Goal: Check status: Check status

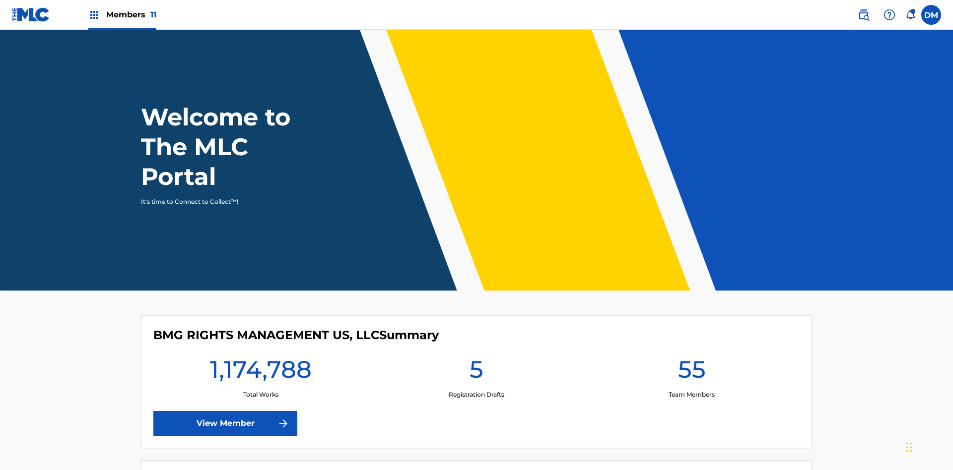
click at [122, 14] on span "Members 11" at bounding box center [131, 14] width 50 height 11
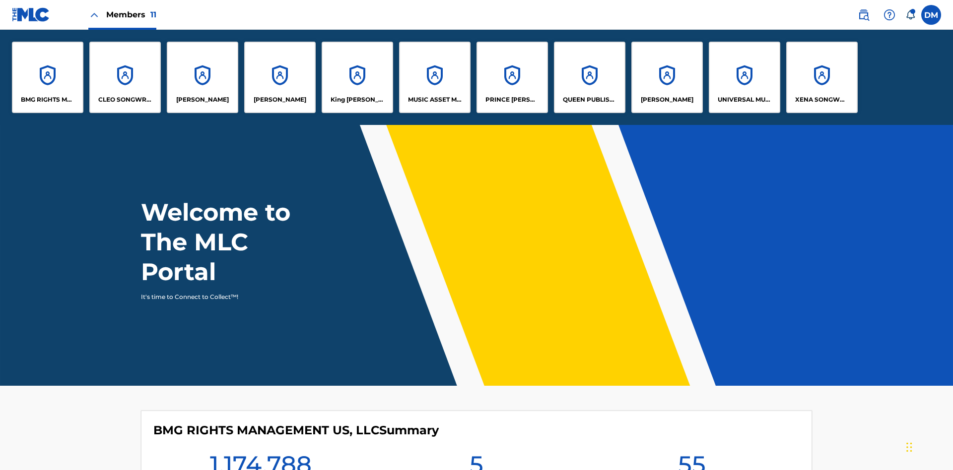
click at [744, 100] on p "UNIVERSAL MUSIC PUB GROUP" at bounding box center [744, 99] width 54 height 9
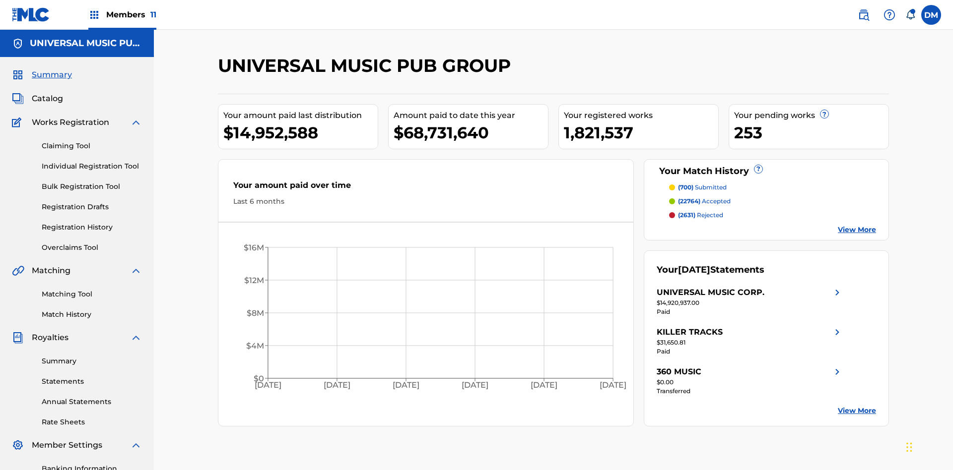
click at [92, 222] on link "Registration History" at bounding box center [92, 227] width 100 height 10
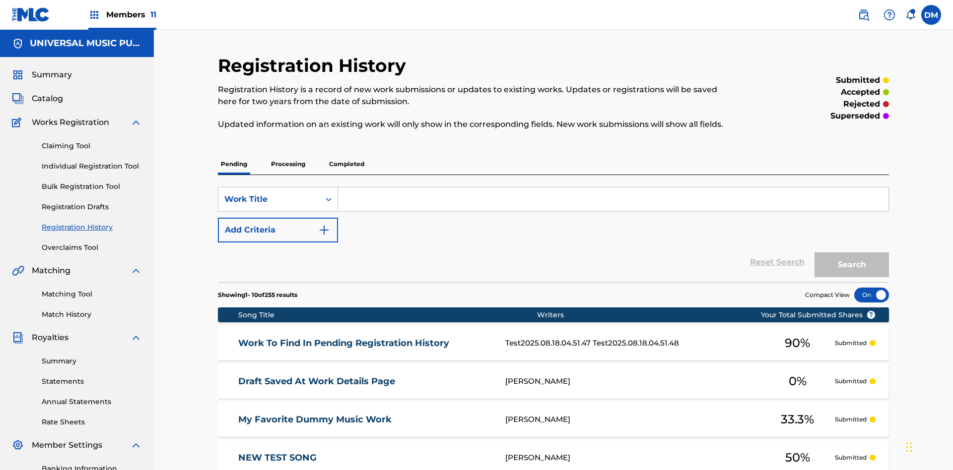
click at [288, 154] on p "Processing" at bounding box center [288, 164] width 40 height 21
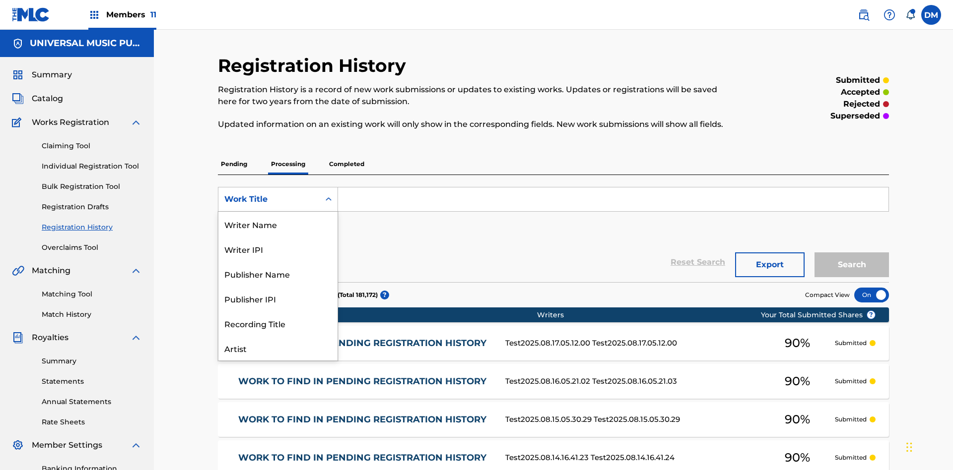
click at [278, 386] on div "Work Title" at bounding box center [277, 398] width 119 height 25
click at [278, 218] on button "Add Criteria" at bounding box center [278, 230] width 120 height 25
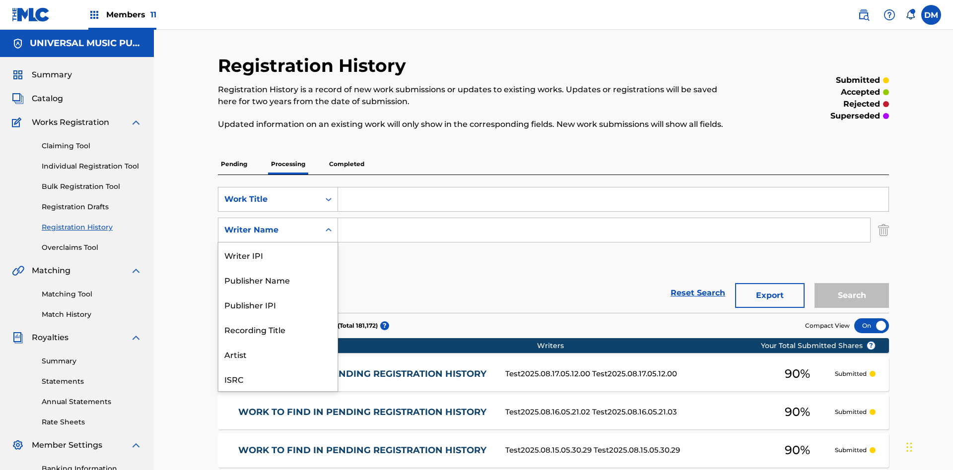
click at [278, 317] on div "Recording Title" at bounding box center [277, 329] width 119 height 25
click at [278, 249] on button "Add Criteria" at bounding box center [278, 261] width 120 height 25
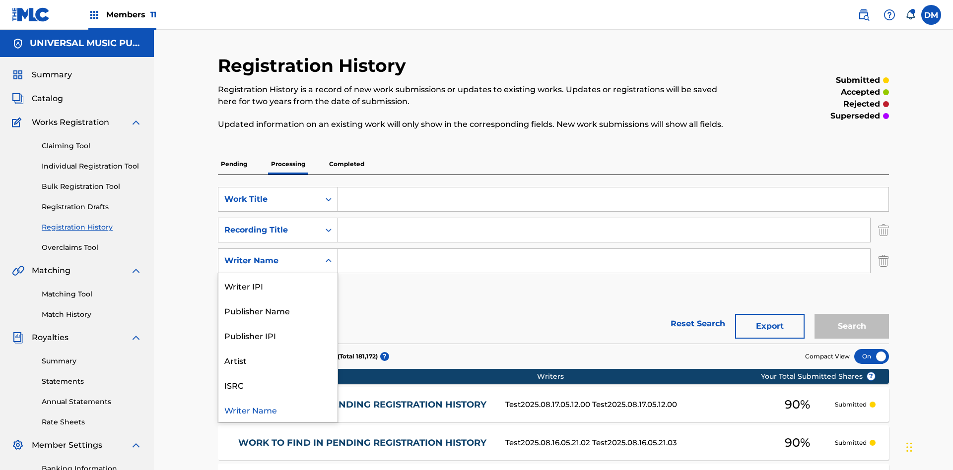
click at [278, 373] on div "ISRC" at bounding box center [277, 385] width 119 height 25
click at [278, 279] on button "Add Criteria" at bounding box center [278, 291] width 120 height 25
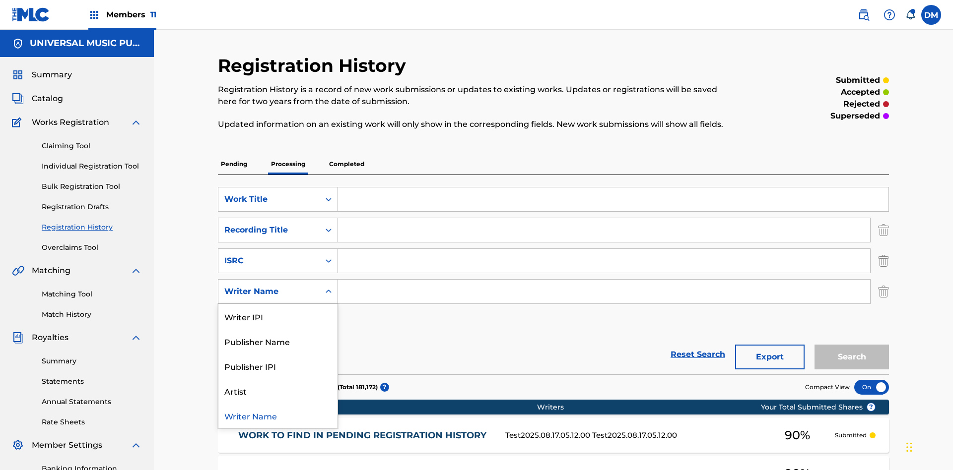
click at [278, 403] on div "Writer Name" at bounding box center [277, 415] width 119 height 25
click at [278, 310] on button "Add Criteria" at bounding box center [278, 322] width 120 height 25
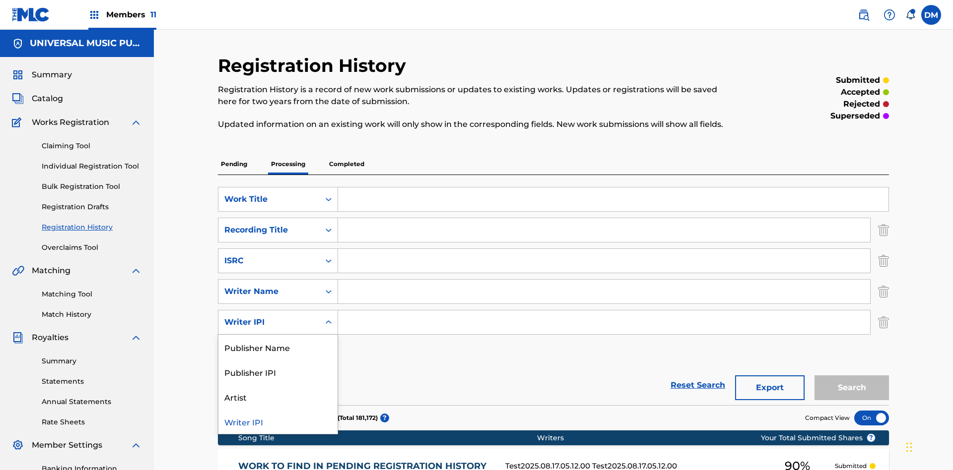
scroll to position [257, 0]
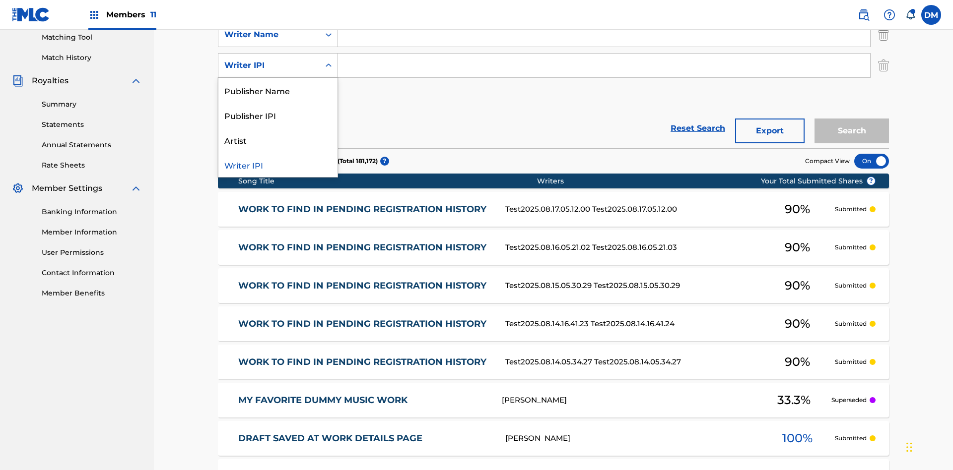
click at [278, 90] on div "Publisher Name" at bounding box center [277, 90] width 119 height 25
click at [278, 84] on button "Add Criteria" at bounding box center [278, 96] width 120 height 25
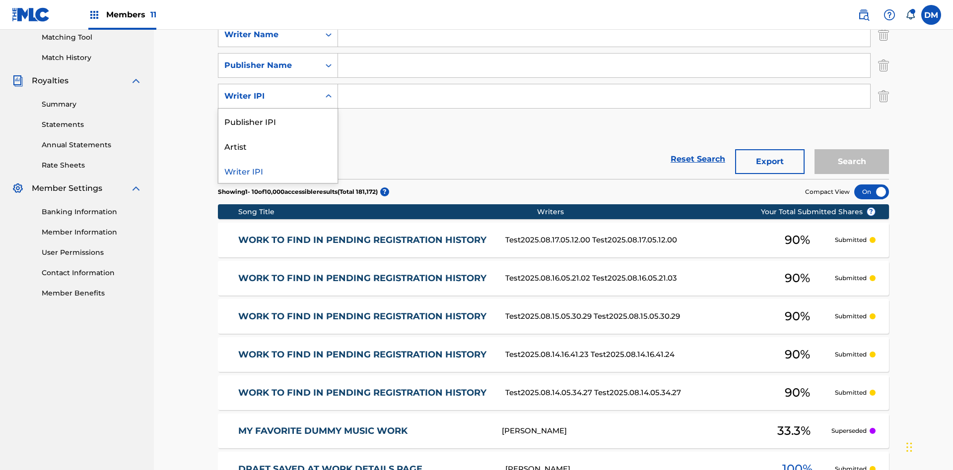
click at [278, 109] on div "Publisher IPI" at bounding box center [277, 121] width 119 height 25
click at [278, 115] on button "Add Criteria" at bounding box center [278, 127] width 120 height 25
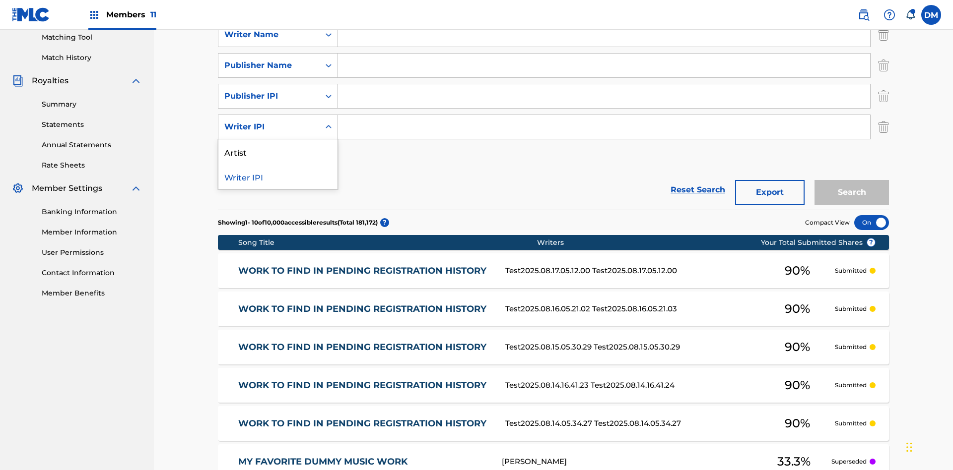
click at [278, 139] on div "Artist" at bounding box center [277, 151] width 119 height 25
click at [278, 145] on button "Add Criteria" at bounding box center [278, 157] width 120 height 25
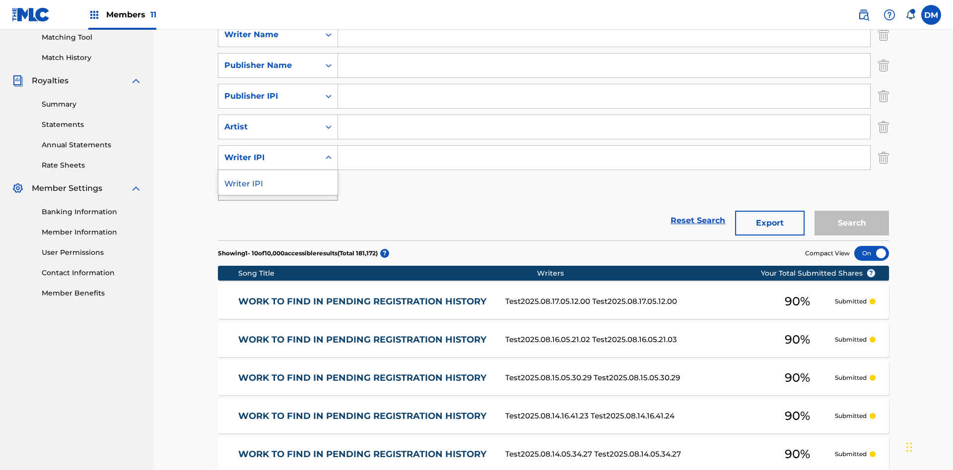
click at [278, 170] on div "Writer IPI" at bounding box center [277, 182] width 119 height 25
click at [604, 16] on input "Search Form" at bounding box center [604, 4] width 532 height 24
type input "AA3123123123"
type input "MY FAVORITE DUMMY MUSIC WORK"
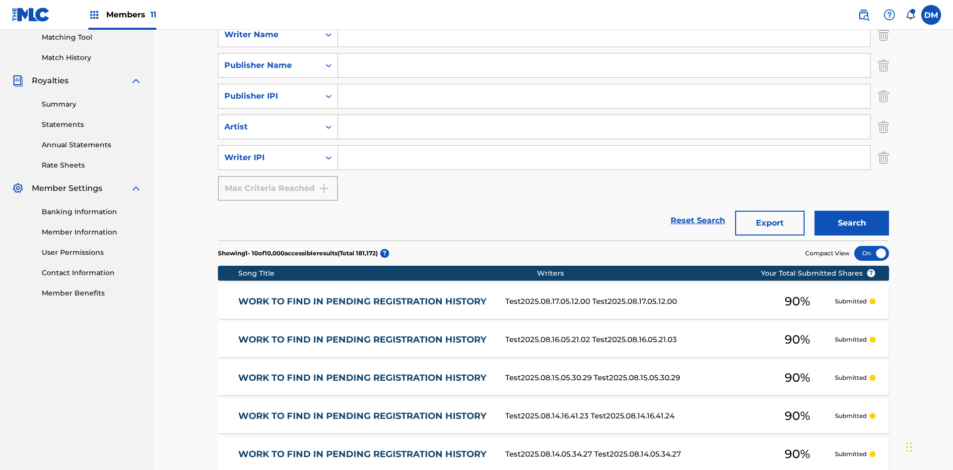
click at [604, 47] on input "Search Form" at bounding box center [604, 35] width 532 height 24
type input "[PERSON_NAME]"
click at [604, 146] on input "Search Form" at bounding box center [604, 158] width 532 height 24
type input "00741807247"
click at [604, 71] on input "Search Form" at bounding box center [604, 66] width 532 height 24
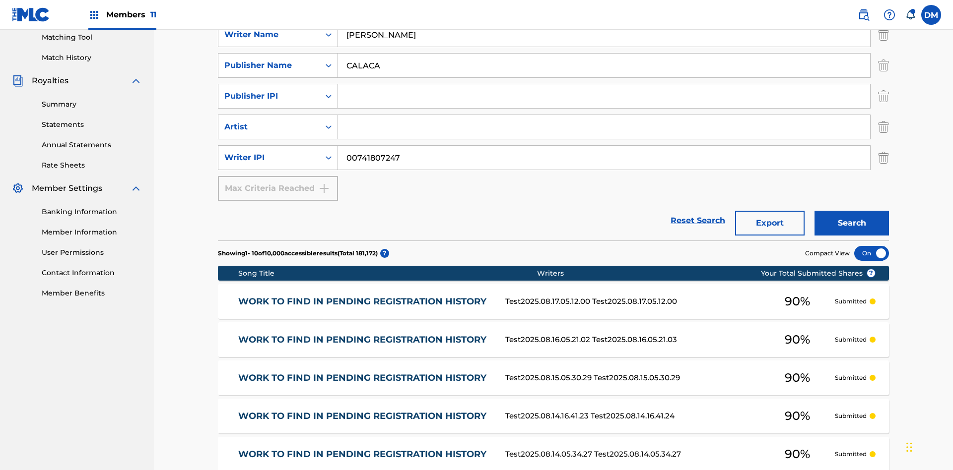
type input "CALACA"
click at [604, 84] on input "Search Form" at bounding box center [604, 96] width 532 height 24
type input "00214463592"
type input "Best Song Ever"
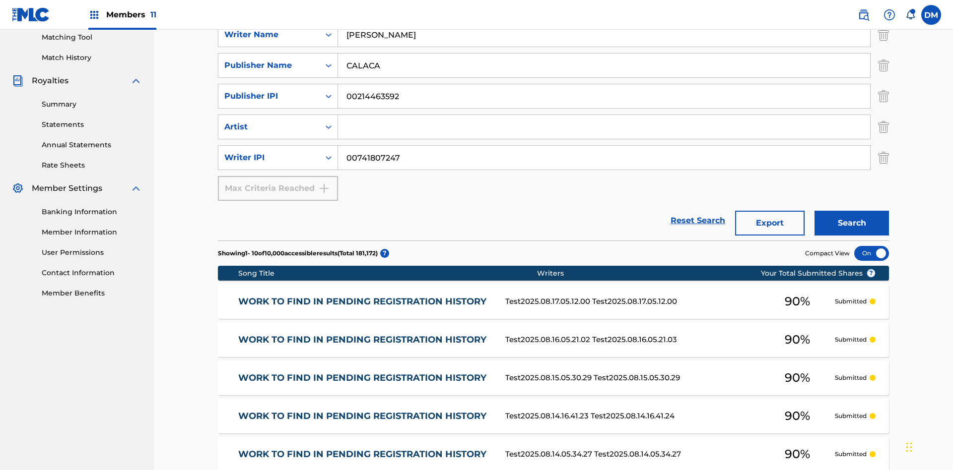
click at [604, 115] on input "Search Form" at bounding box center [604, 127] width 532 height 24
type input "[PERSON_NAME]"
click at [851, 211] on button "Search" at bounding box center [851, 223] width 74 height 25
